Goal: Register for event/course

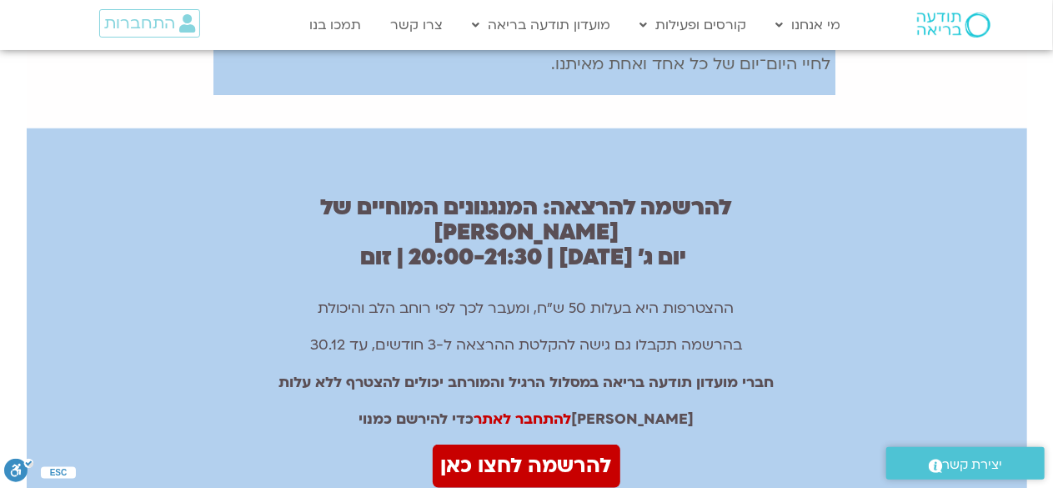
scroll to position [997, 0]
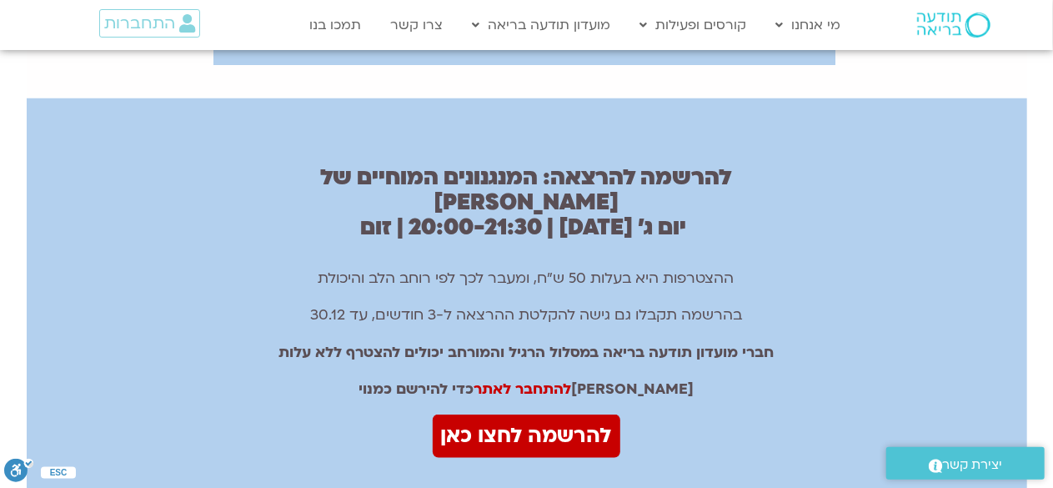
click at [1052, 318] on html "דלג לתוכן Main Menu מי אנחנו מי אנחנו שאלות נפוצות מנחים ומנחות בתודעה בריאה מה…" at bounding box center [526, 70] width 1053 height 2135
click at [554, 379] on link "להתחבר לאתר" at bounding box center [522, 388] width 98 height 19
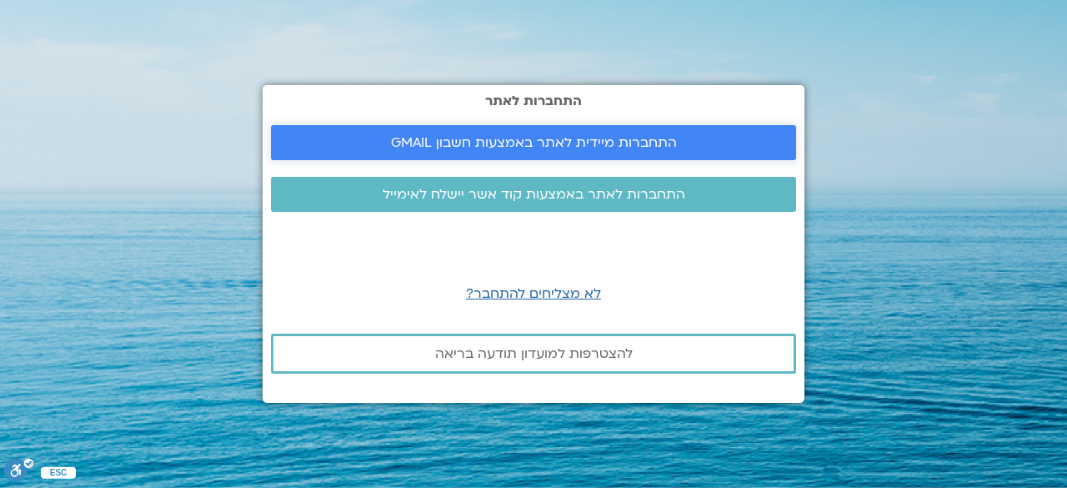
click at [513, 143] on span "התחברות מיידית לאתר באמצעות חשבון GMAIL" at bounding box center [534, 142] width 286 height 15
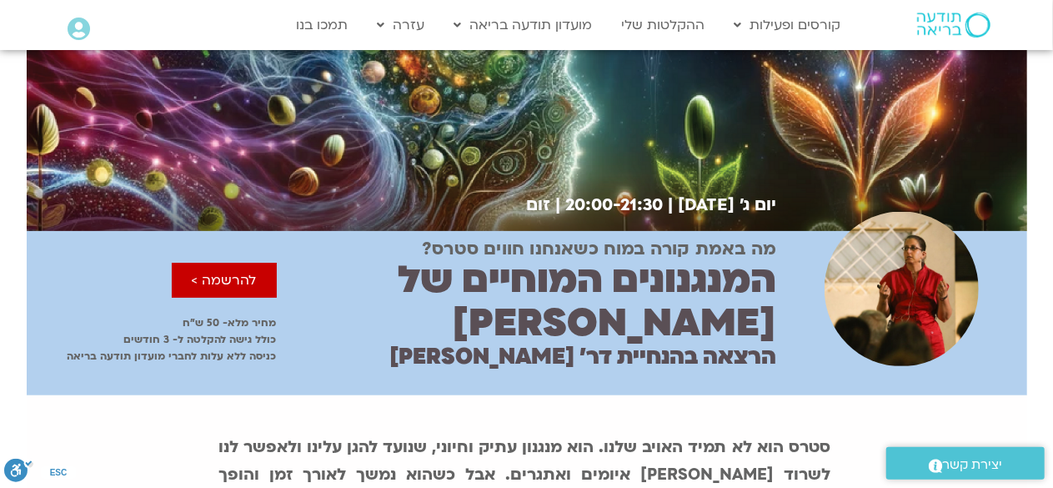
scroll to position [123, 0]
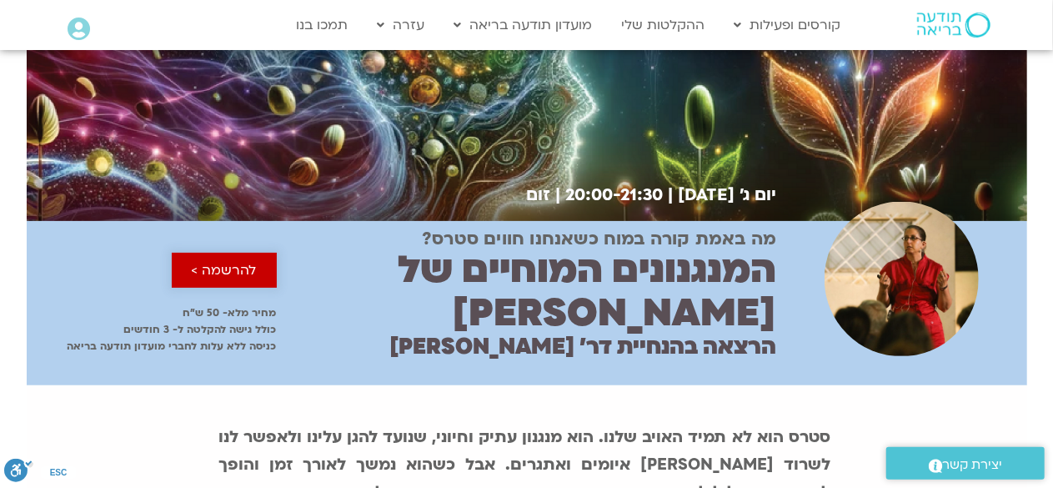
click at [195, 263] on span "להרשמה >" at bounding box center [224, 270] width 65 height 15
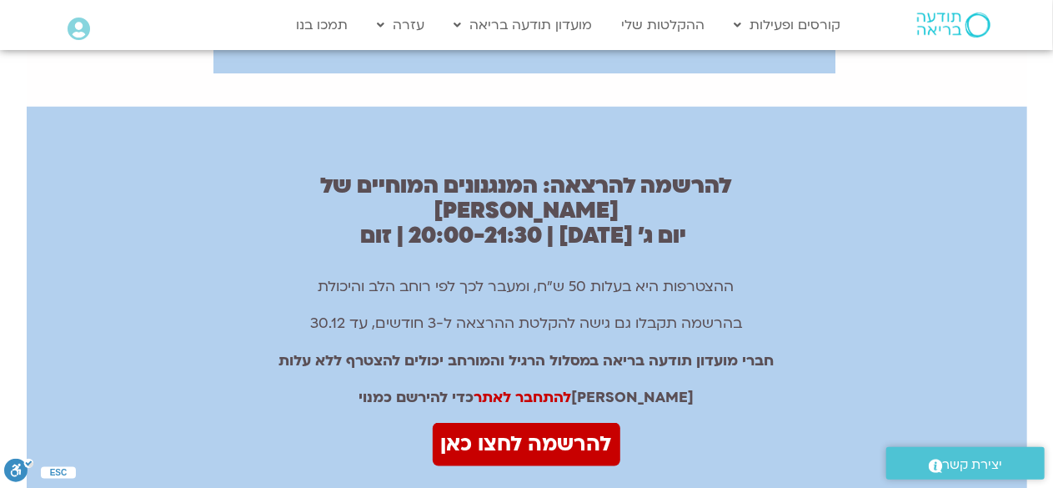
scroll to position [1019, 0]
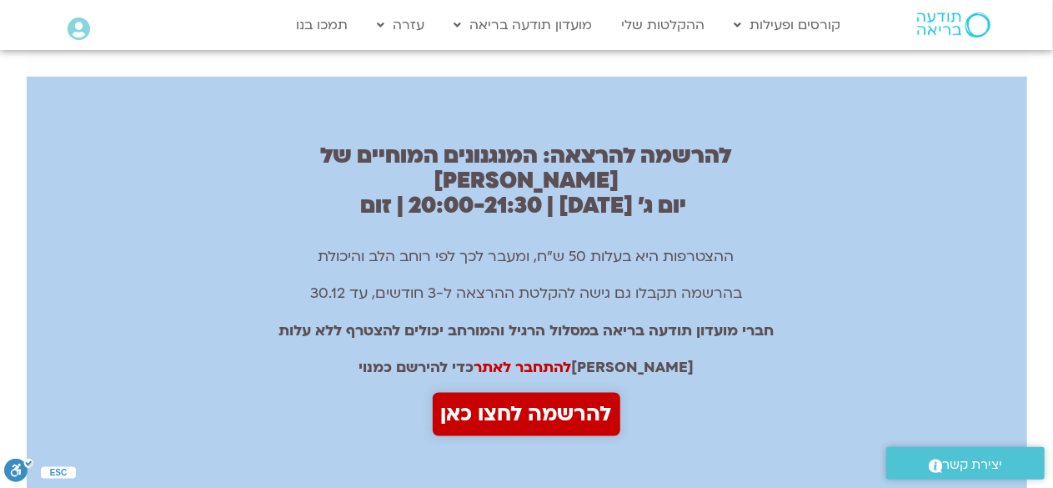
click at [547, 397] on span "להרשמה לחצו כאן" at bounding box center [526, 414] width 171 height 35
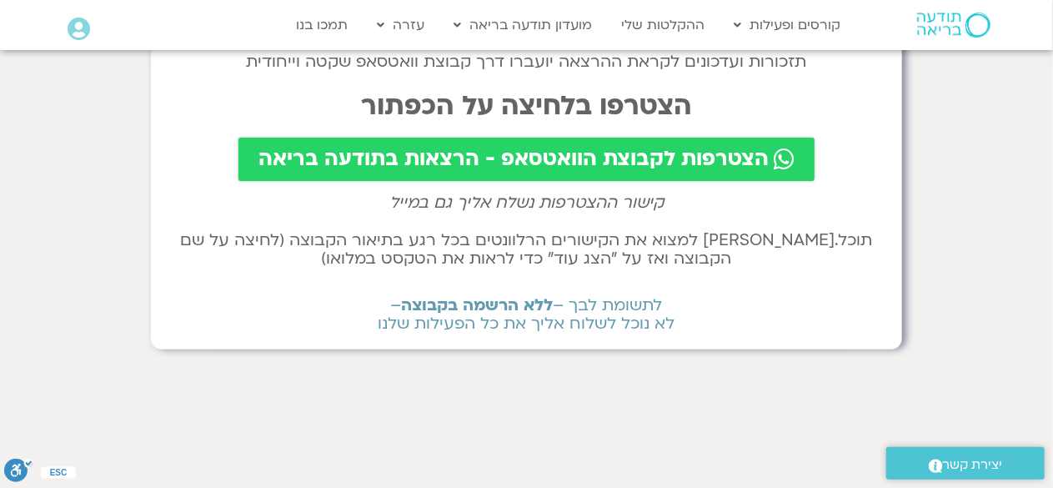
scroll to position [149, 0]
drag, startPoint x: 1066, startPoint y: 115, endPoint x: 1062, endPoint y: 161, distance: 46.0
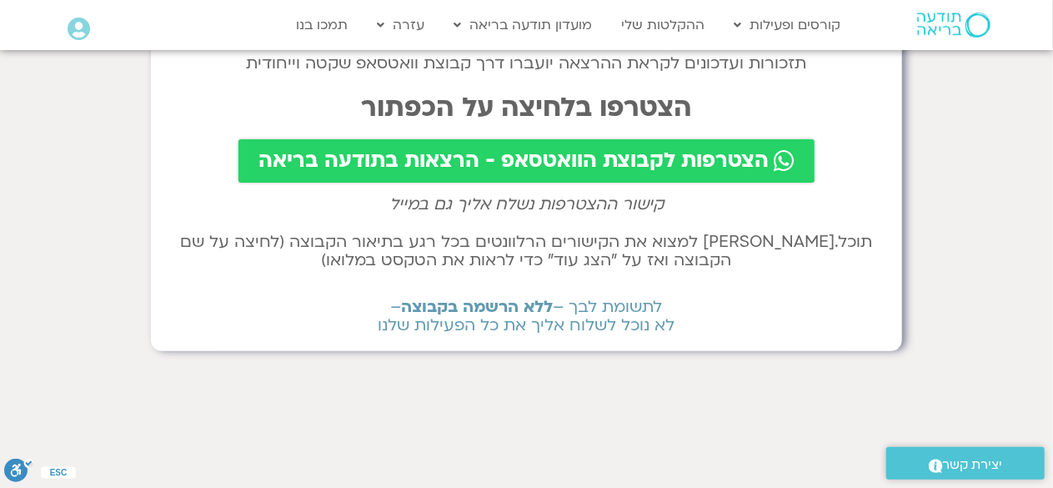
click at [477, 154] on span "הצטרפות לקבוצת הוואטסאפ - הרצאות בתודעה בריאה" at bounding box center [513, 160] width 510 height 23
